Goal: Task Accomplishment & Management: Use online tool/utility

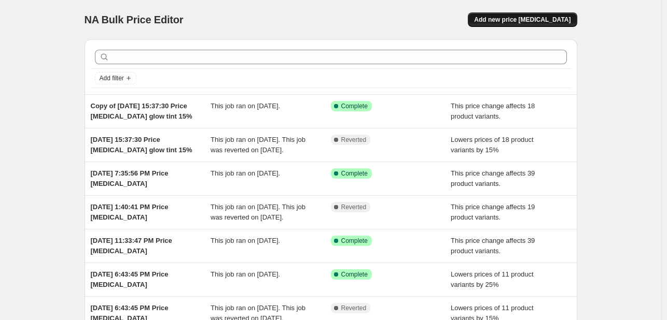
click at [524, 16] on span "Add new price change job" at bounding box center [522, 20] width 96 height 8
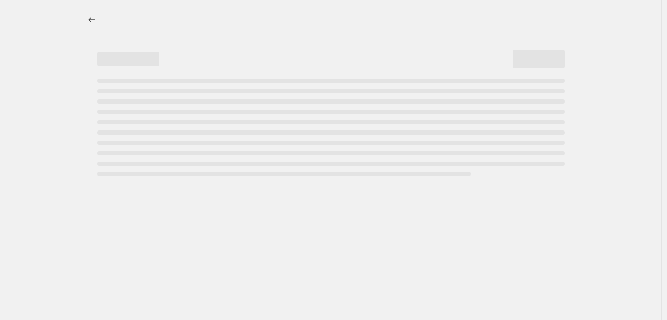
select select "percentage"
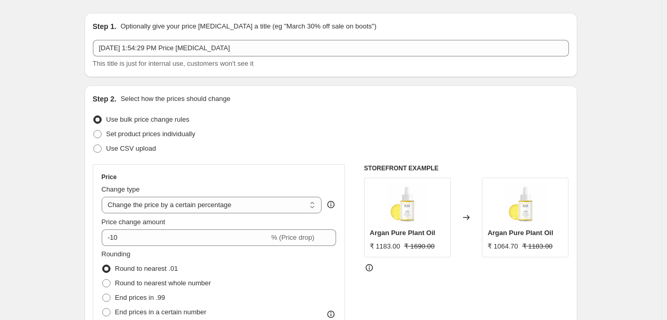
scroll to position [52, 0]
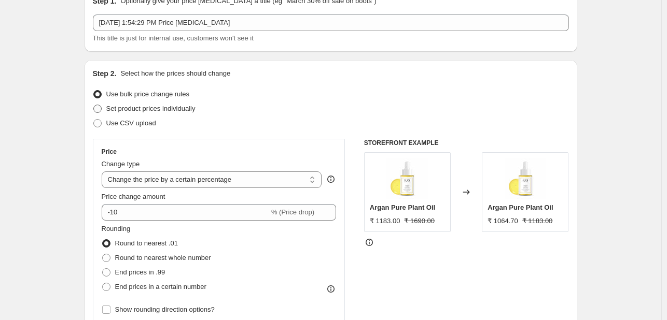
click at [140, 106] on span "Set product prices individually" at bounding box center [150, 109] width 89 height 8
click at [94, 105] on input "Set product prices individually" at bounding box center [93, 105] width 1 height 1
radio input "true"
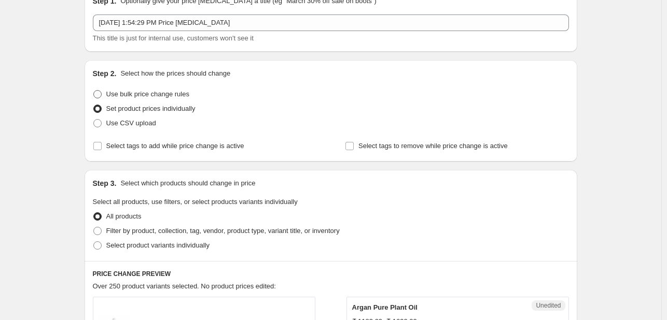
click at [144, 94] on span "Use bulk price change rules" at bounding box center [147, 94] width 83 height 8
click at [94, 91] on input "Use bulk price change rules" at bounding box center [93, 90] width 1 height 1
radio input "true"
select select "percentage"
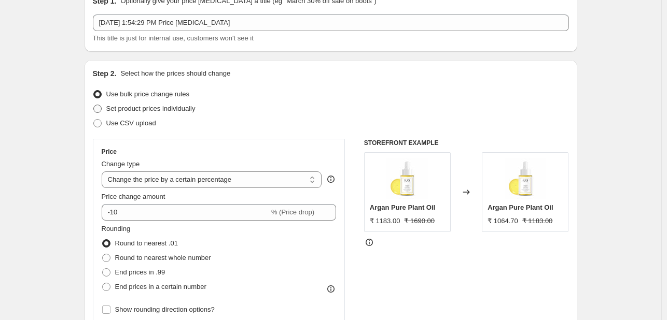
click at [140, 109] on span "Set product prices individually" at bounding box center [150, 109] width 89 height 8
click at [94, 105] on input "Set product prices individually" at bounding box center [93, 105] width 1 height 1
radio input "true"
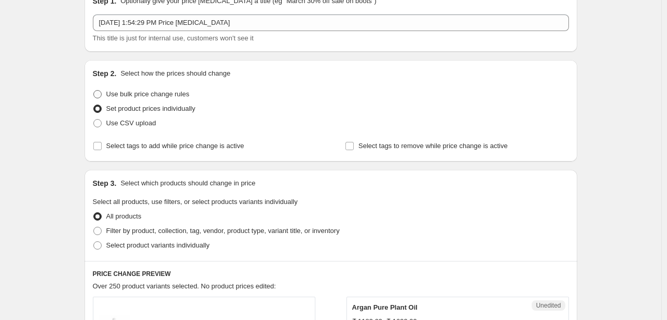
click at [139, 92] on span "Use bulk price change rules" at bounding box center [147, 94] width 83 height 8
click at [94, 91] on input "Use bulk price change rules" at bounding box center [93, 90] width 1 height 1
radio input "true"
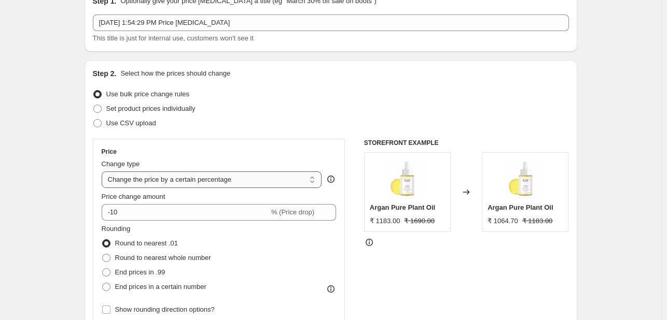
click at [171, 179] on select "Change the price to a certain amount Change the price by a certain amount Chang…" at bounding box center [212, 180] width 220 height 17
select select "by"
click at [104, 172] on select "Change the price to a certain amount Change the price by a certain amount Chang…" at bounding box center [212, 180] width 220 height 17
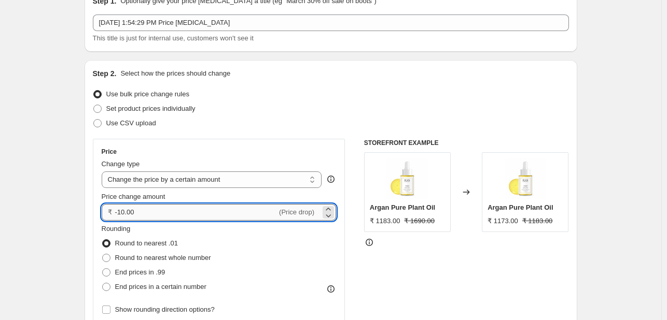
click at [127, 211] on input "-10.00" at bounding box center [196, 212] width 162 height 17
type input "-100.00"
click at [196, 198] on div "Price change amount" at bounding box center [219, 197] width 235 height 10
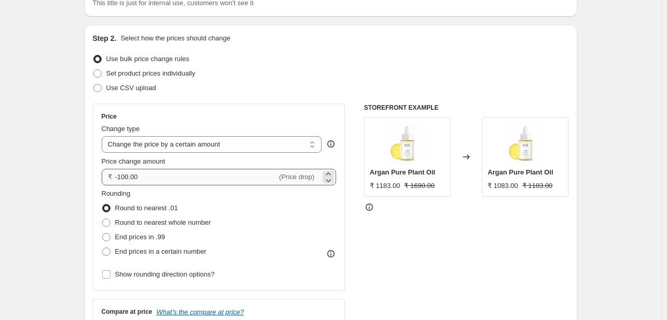
scroll to position [104, 0]
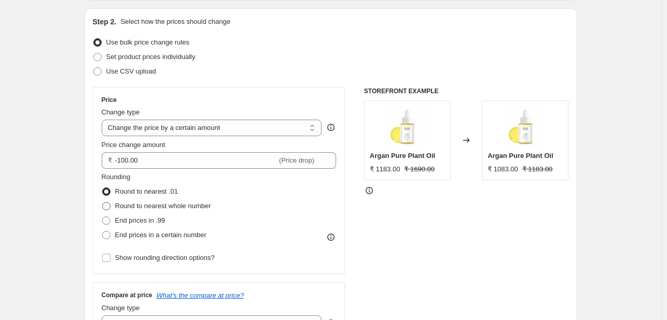
click at [133, 208] on span "Round to nearest whole number" at bounding box center [163, 206] width 96 height 8
click at [103, 203] on input "Round to nearest whole number" at bounding box center [102, 202] width 1 height 1
radio input "true"
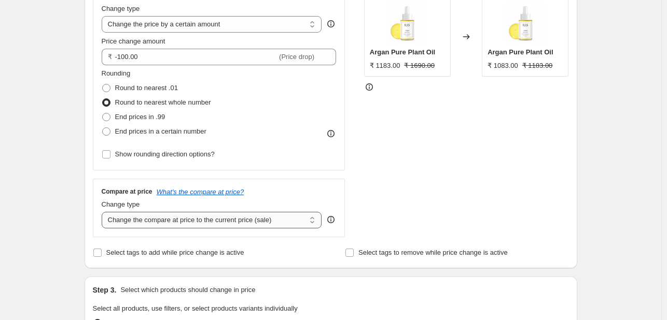
click at [220, 222] on select "Change the compare at price to the current price (sale) Change the compare at p…" at bounding box center [212, 220] width 220 height 17
select select "no_change"
click at [104, 212] on select "Change the compare at price to the current price (sale) Change the compare at p…" at bounding box center [212, 220] width 220 height 17
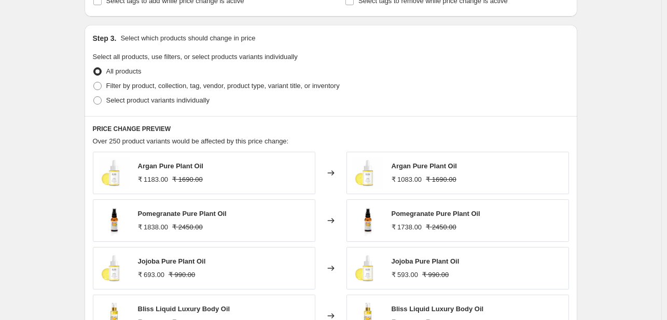
scroll to position [404, 0]
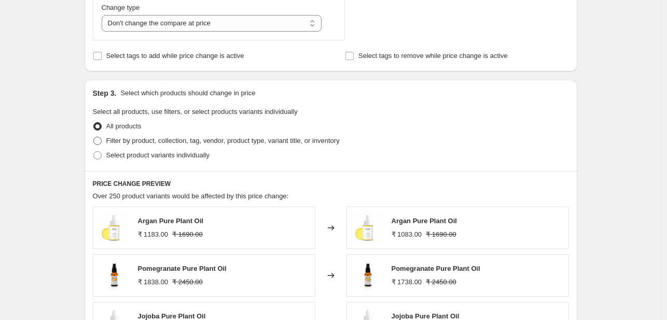
click at [153, 142] on span "Filter by product, collection, tag, vendor, product type, variant title, or inv…" at bounding box center [222, 141] width 233 height 8
click at [94, 137] on input "Filter by product, collection, tag, vendor, product type, variant title, or inv…" at bounding box center [93, 137] width 1 height 1
radio input "true"
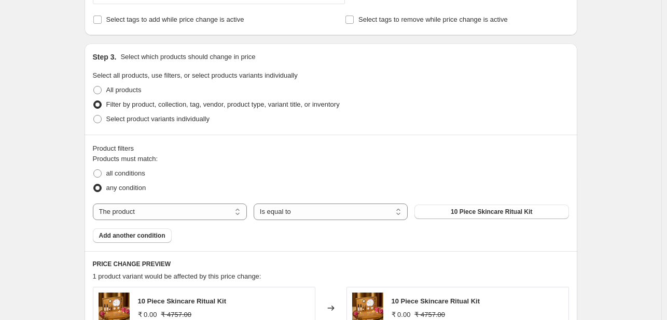
scroll to position [456, 0]
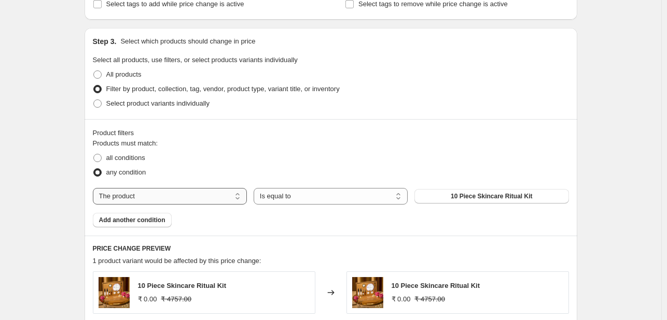
click at [185, 194] on select "The product The product's collection The product's tag The product's vendor The…" at bounding box center [170, 196] width 154 height 17
select select "collection"
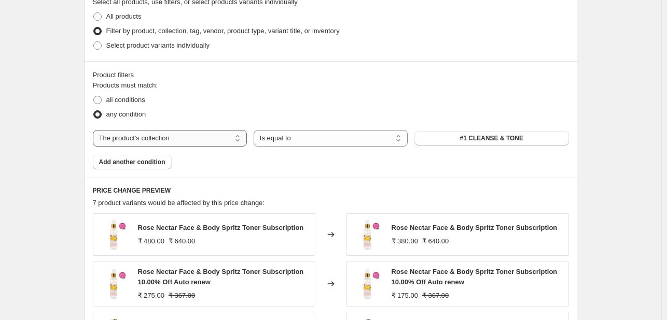
scroll to position [508, 0]
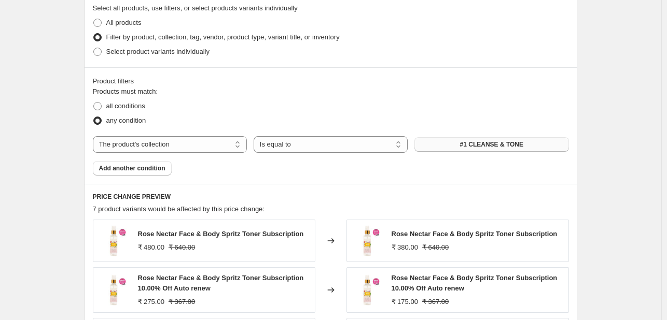
click at [465, 147] on span "#1 CLEANSE & TONE" at bounding box center [491, 144] width 63 height 8
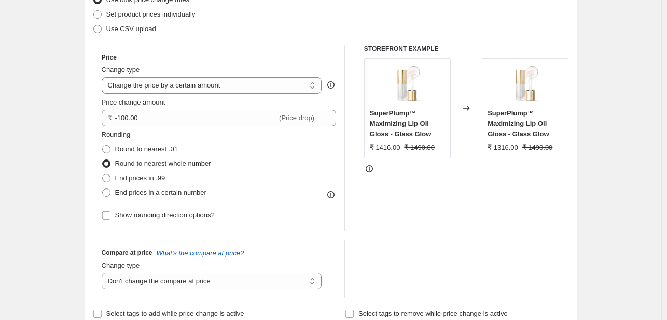
scroll to position [145, 0]
click at [182, 87] on select "Change the price to a certain amount Change the price by a certain amount Chang…" at bounding box center [212, 86] width 220 height 17
select select "bcap"
click at [104, 78] on select "Change the price to a certain amount Change the price by a certain amount Chang…" at bounding box center [212, 86] width 220 height 17
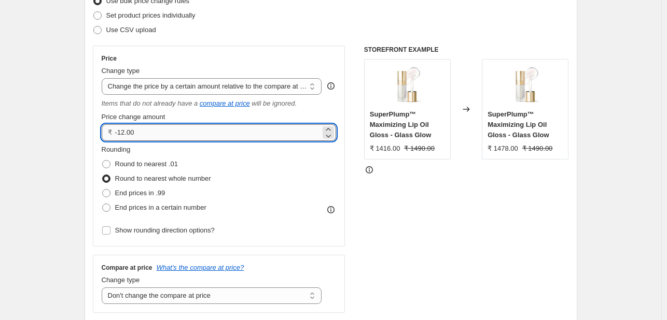
click at [127, 134] on input "-12.00" at bounding box center [218, 132] width 206 height 17
type input "-100.00"
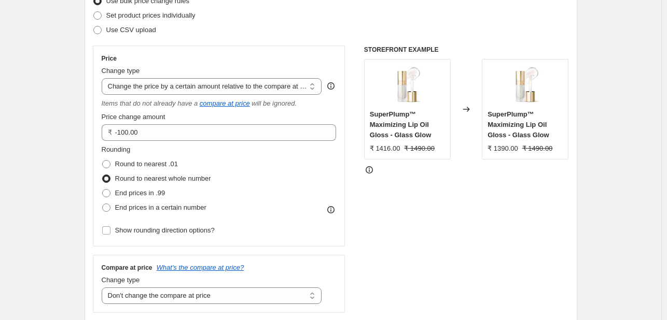
click at [245, 163] on div "Rounding Round to nearest .01 Round to nearest whole number End prices in .99 E…" at bounding box center [219, 180] width 235 height 71
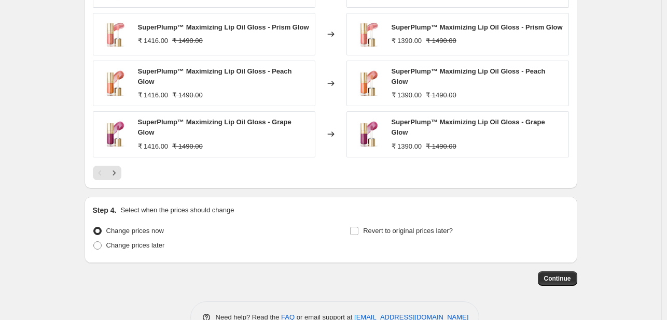
scroll to position [846, 0]
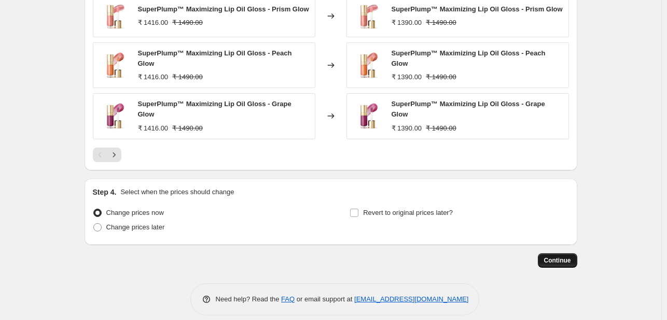
click at [559, 257] on span "Continue" at bounding box center [557, 261] width 27 height 8
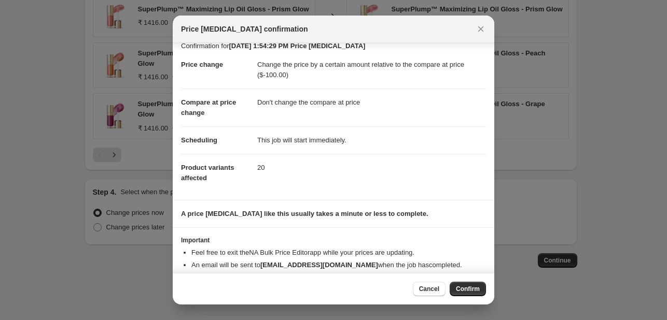
scroll to position [0, 0]
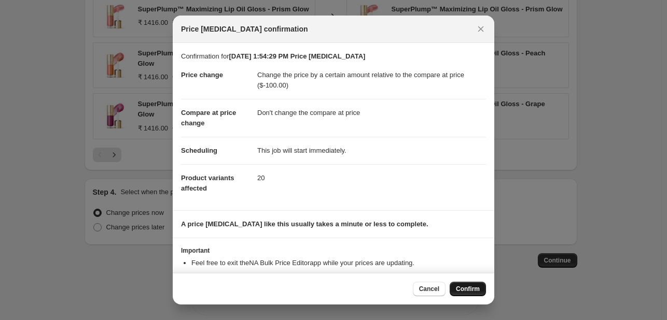
click at [468, 289] on span "Confirm" at bounding box center [468, 289] width 24 height 8
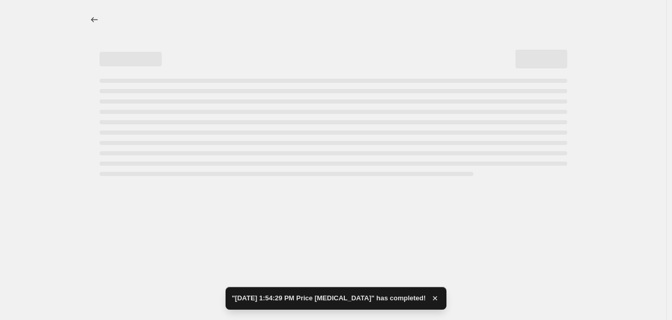
select select "bcap"
select select "no_change"
select select "collection"
